Goal: Entertainment & Leisure: Browse casually

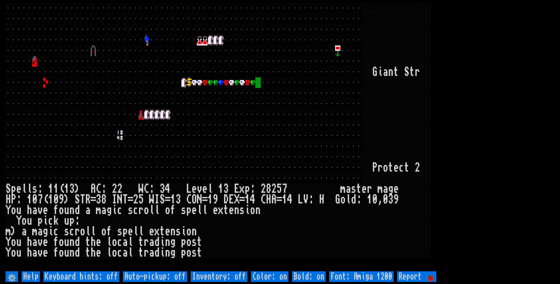
click at [183, 275] on off "Auto-pickup: off" at bounding box center [155, 276] width 64 height 11
type off "Auto-pickup: on"
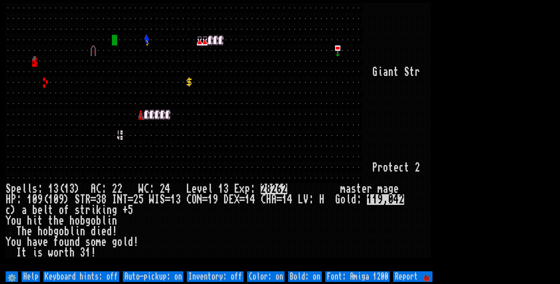
drag, startPoint x: 151, startPoint y: 252, endPoint x: 151, endPoint y: 255, distance: 3.3
click at [151, 255] on div at bounding box center [151, 253] width 5 height 11
click at [160, 274] on off "Auto-pickup: on" at bounding box center [153, 276] width 61 height 11
type off "Auto-pickup: off"
